Goal: Task Accomplishment & Management: Use online tool/utility

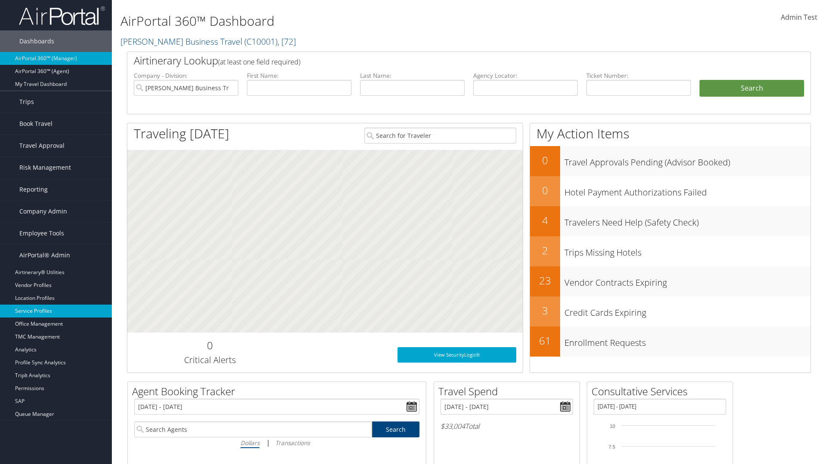
click at [56, 311] on link "Service Profiles" at bounding box center [56, 311] width 112 height 13
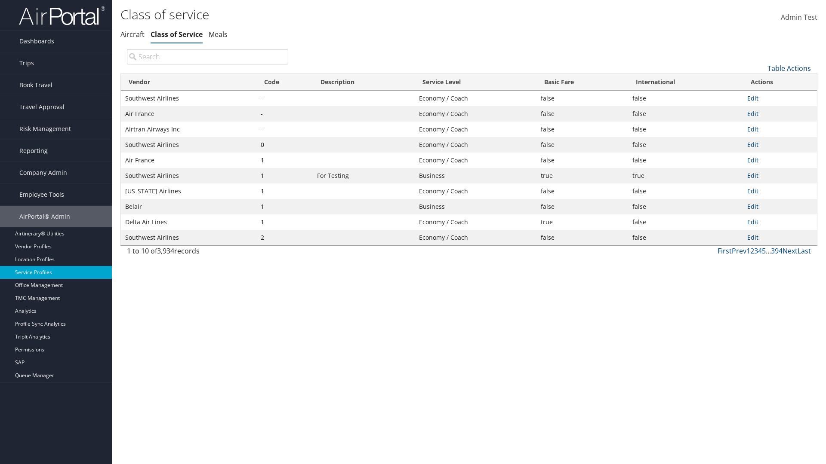
click at [789, 68] on link "Table Actions" at bounding box center [788, 68] width 43 height 9
click at [760, 96] on link "Download Report" at bounding box center [759, 96] width 113 height 15
